Goal: Check status

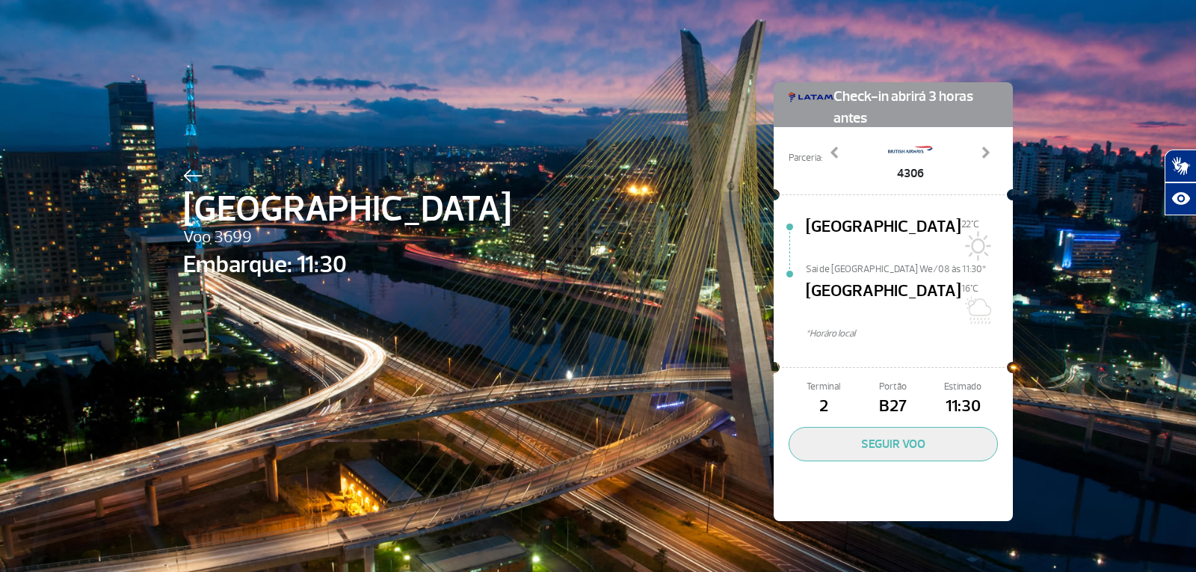
click at [193, 172] on img at bounding box center [192, 175] width 19 height 13
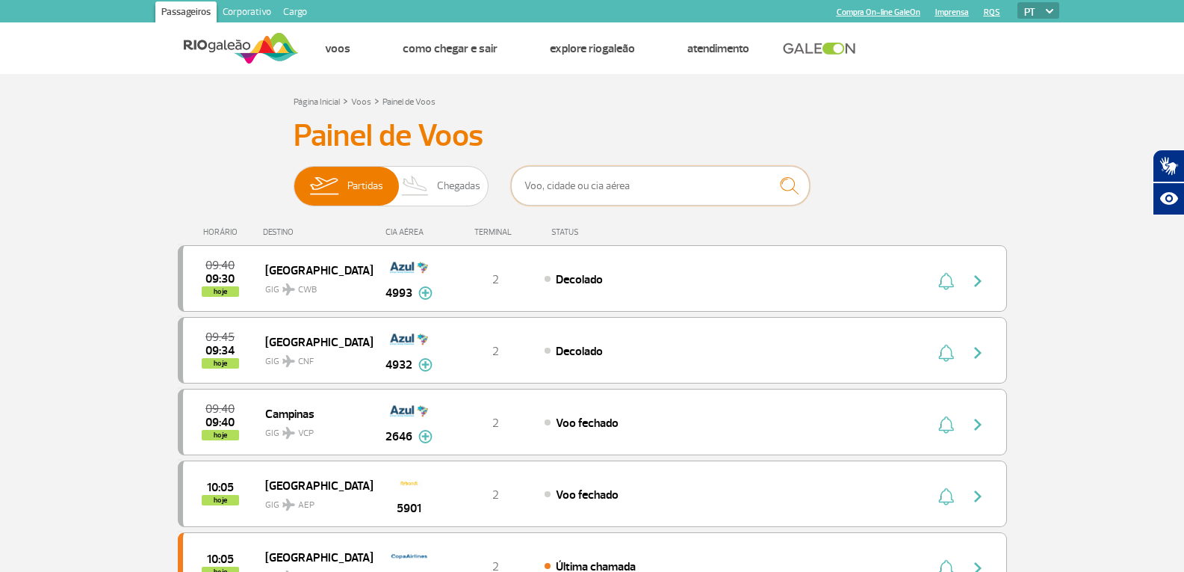
click at [557, 176] on input "text" at bounding box center [660, 186] width 299 height 40
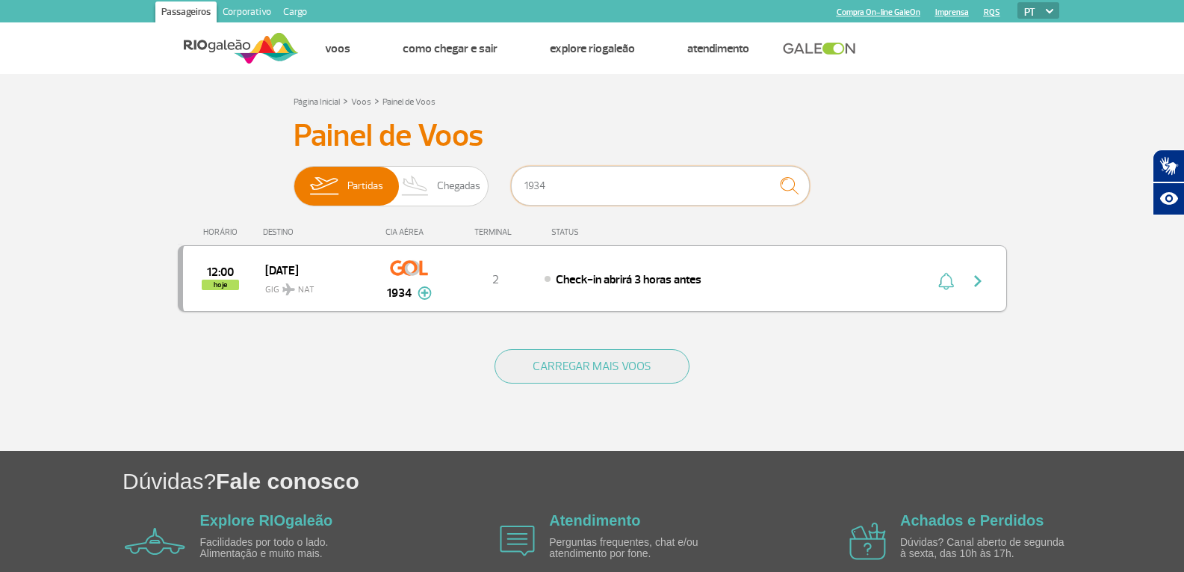
type input "1934"
click at [533, 262] on div "12:00 hoje [DATE] GIG NAT 1934 2 Check-in abrirá 3 horas antes Parcerias: Avian…" at bounding box center [592, 278] width 829 height 67
click at [968, 285] on button "button" at bounding box center [982, 279] width 34 height 24
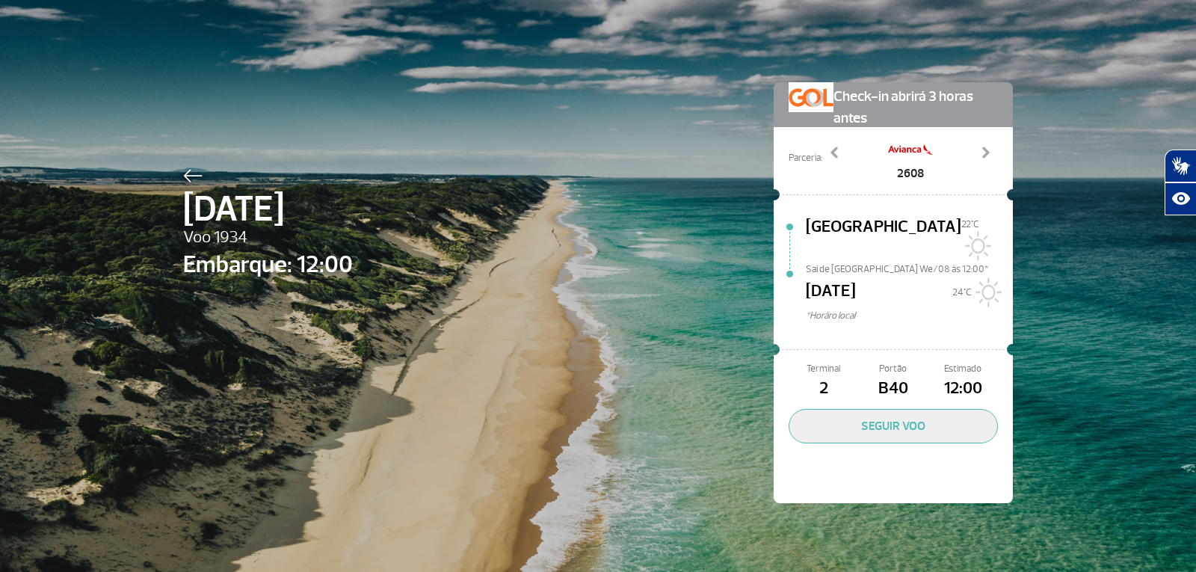
click at [183, 172] on img at bounding box center [192, 175] width 19 height 13
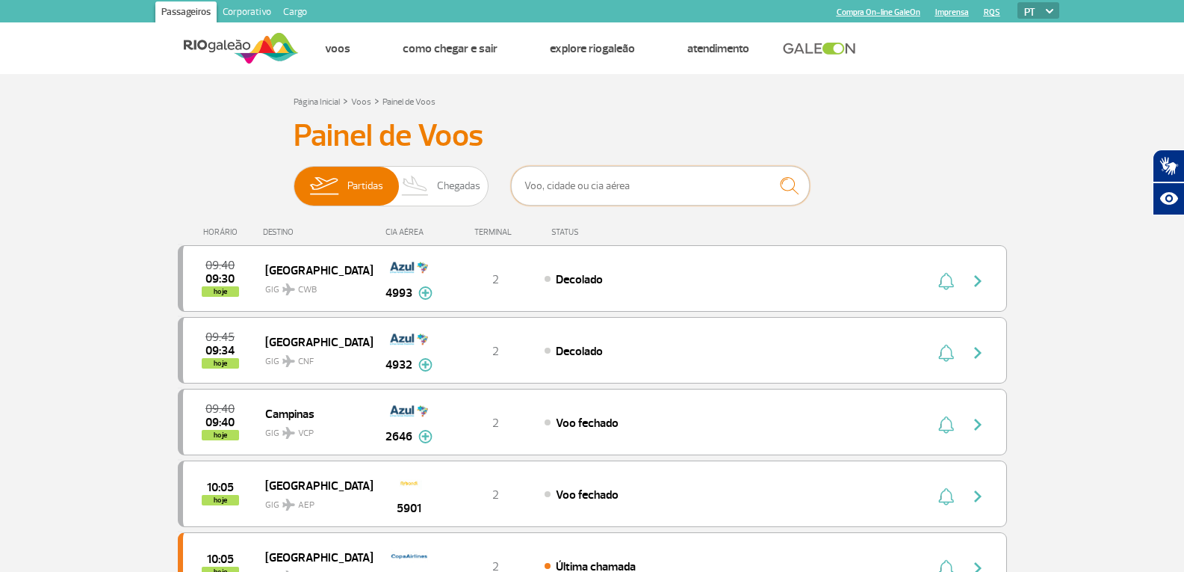
click at [565, 198] on input "text" at bounding box center [660, 186] width 299 height 40
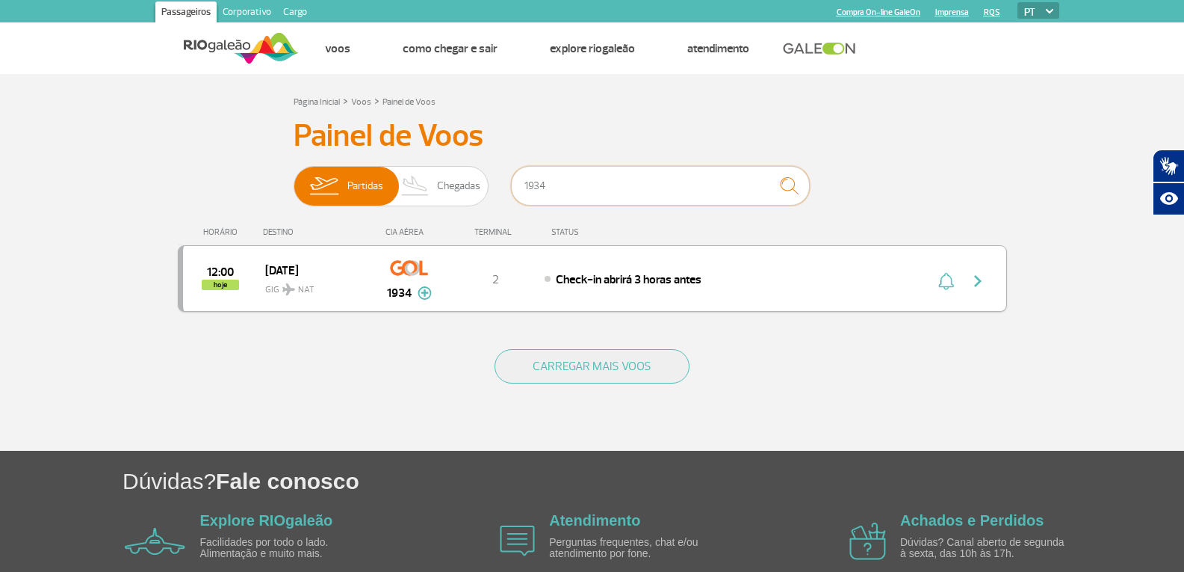
type input "1934"
click at [730, 266] on div "12:00 hoje [DATE] GIG NAT 1934 2 Check-in abrirá 3 horas antes Parcerias: Avian…" at bounding box center [592, 278] width 829 height 67
click at [971, 279] on img "button" at bounding box center [978, 281] width 18 height 18
